Goal: Check status: Check status

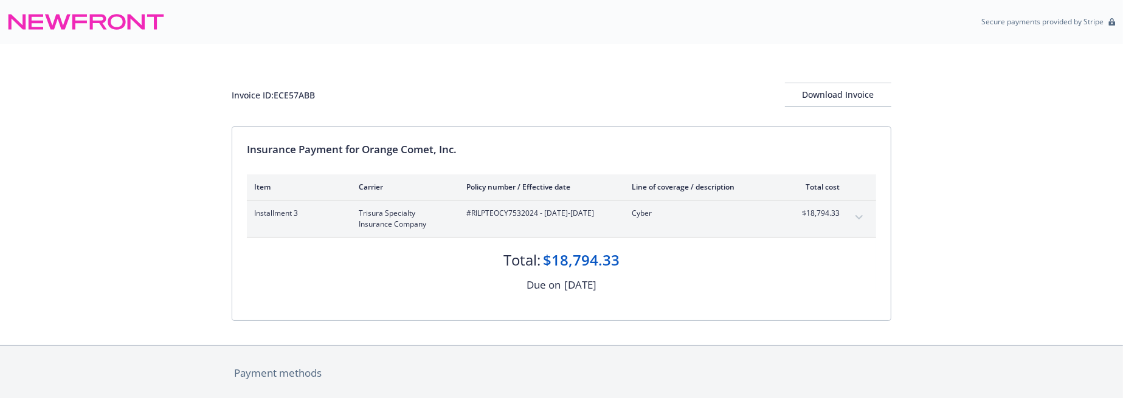
click at [860, 216] on icon "expand content" at bounding box center [859, 217] width 7 height 4
